Goal: Task Accomplishment & Management: Manage account settings

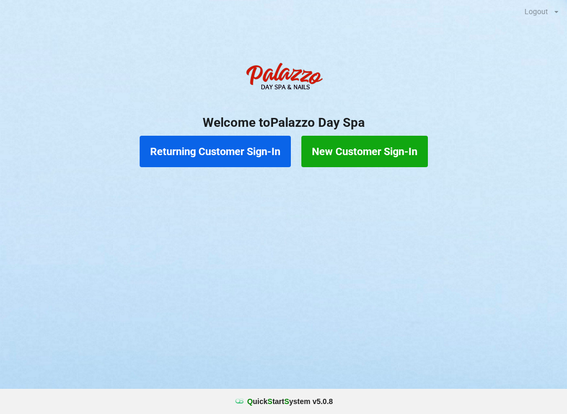
click at [236, 150] on button "Returning Customer Sign-In" at bounding box center [215, 151] width 151 height 31
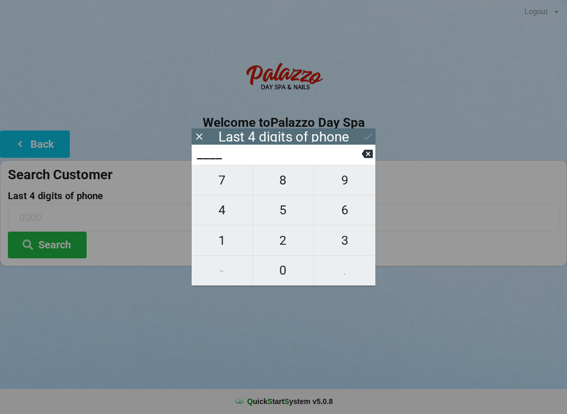
click at [288, 180] on span "8" at bounding box center [283, 180] width 61 height 22
type input "8___"
click at [361, 158] on icon at bounding box center [366, 153] width 11 height 11
click at [334, 239] on span "3" at bounding box center [344, 241] width 61 height 22
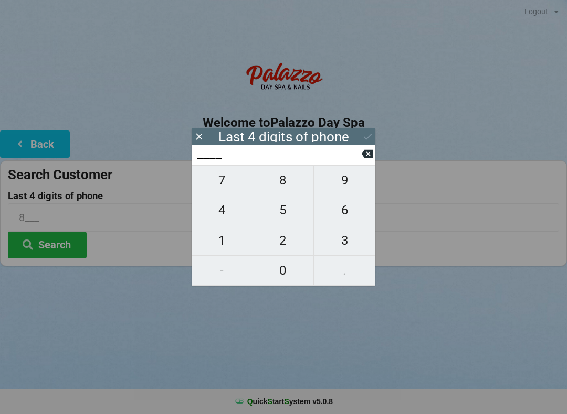
type input "3___"
click at [293, 187] on span "8" at bounding box center [283, 180] width 61 height 22
type input "38__"
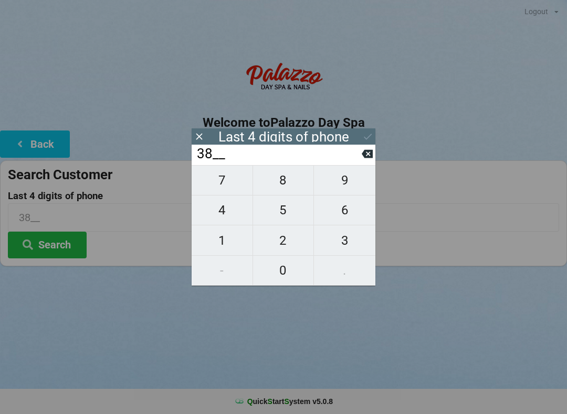
click at [292, 218] on span "5" at bounding box center [283, 210] width 61 height 22
type input "385_"
click at [289, 185] on span "8" at bounding box center [283, 180] width 61 height 22
type input "3858"
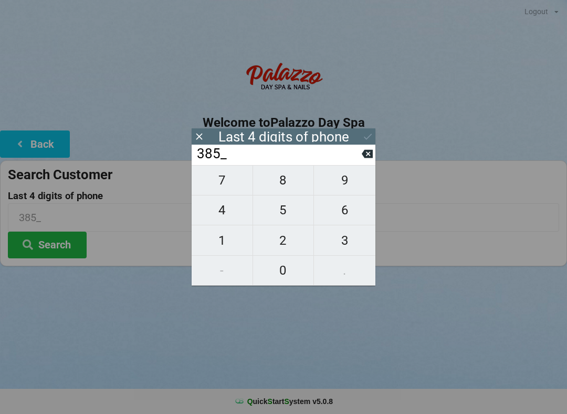
type input "3858"
click at [367, 134] on icon at bounding box center [367, 136] width 11 height 11
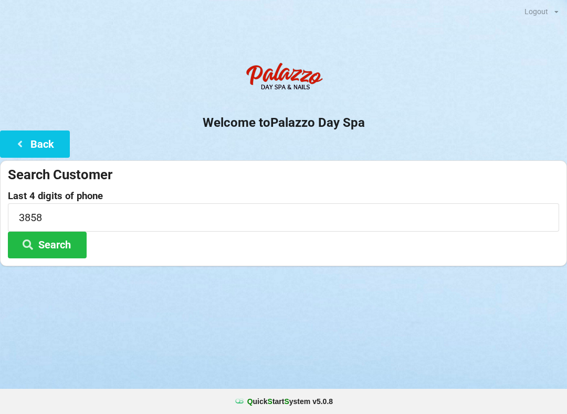
click at [72, 237] on button "Search" at bounding box center [47, 245] width 79 height 27
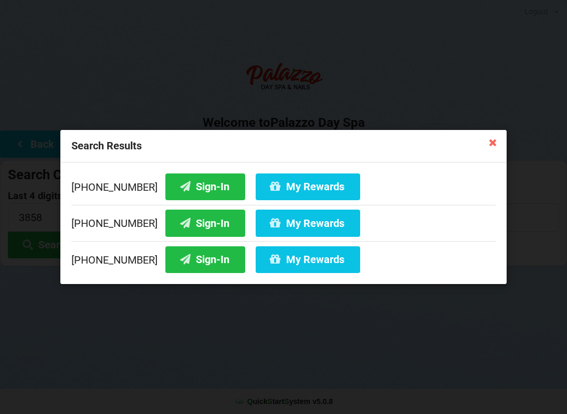
click at [198, 269] on button "Sign-In" at bounding box center [205, 260] width 80 height 27
